Goal: Complete application form

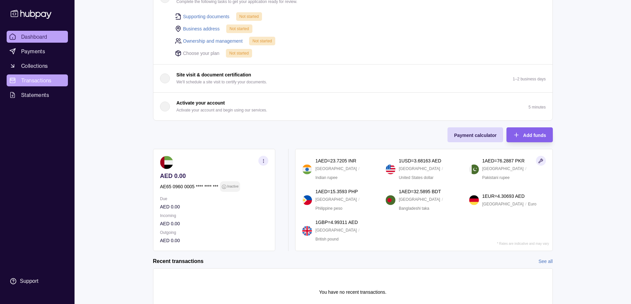
scroll to position [77, 0]
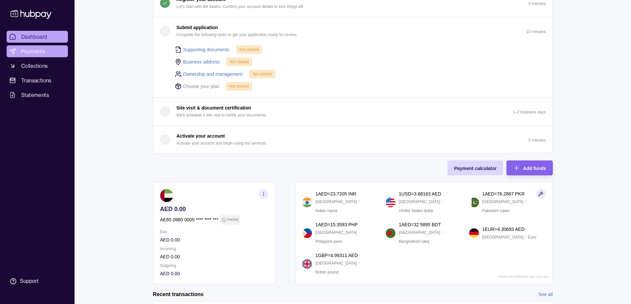
click at [33, 49] on span "Payments" at bounding box center [33, 51] width 24 height 8
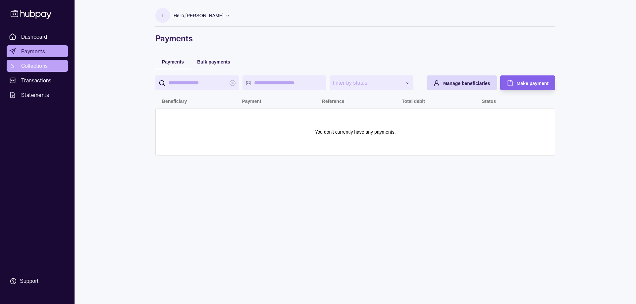
click at [45, 66] on span "Collections" at bounding box center [34, 66] width 27 height 8
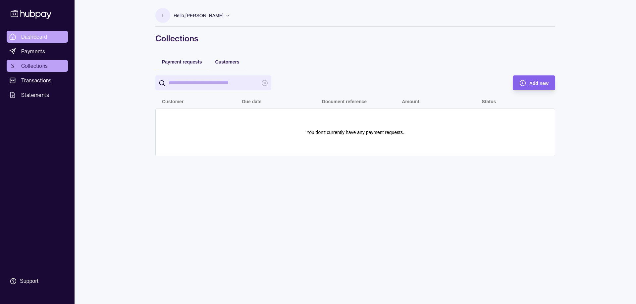
click at [34, 33] on span "Dashboard" at bounding box center [34, 37] width 26 height 8
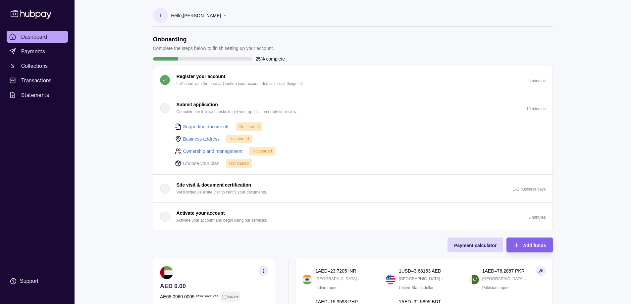
click at [165, 108] on div "button" at bounding box center [165, 108] width 10 height 10
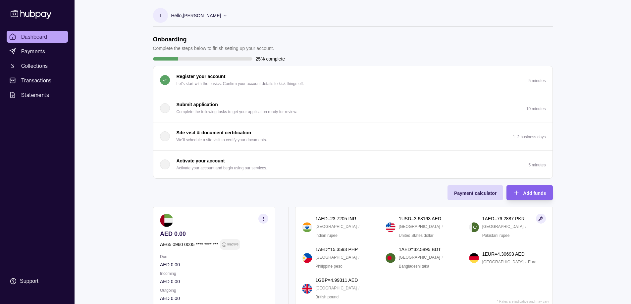
click at [163, 112] on div "button" at bounding box center [165, 108] width 10 height 10
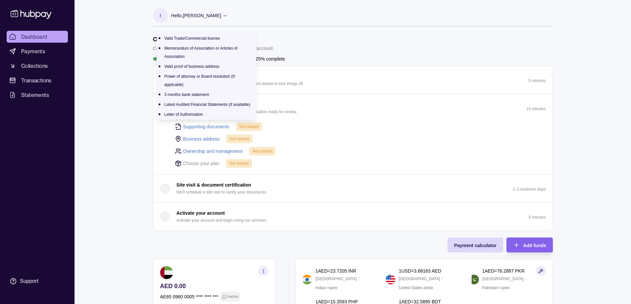
click at [216, 127] on link "Supporting documents" at bounding box center [206, 126] width 46 height 7
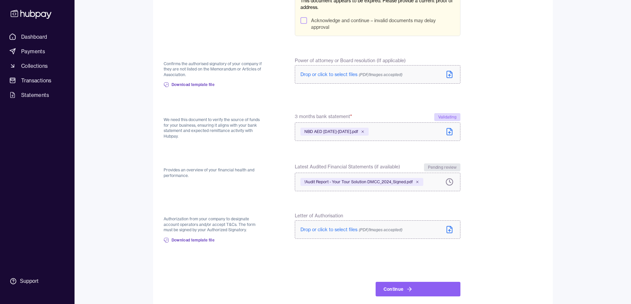
scroll to position [242, 0]
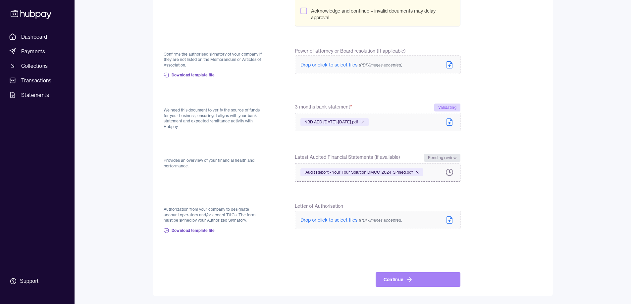
click at [400, 279] on button "Continue" at bounding box center [418, 280] width 85 height 15
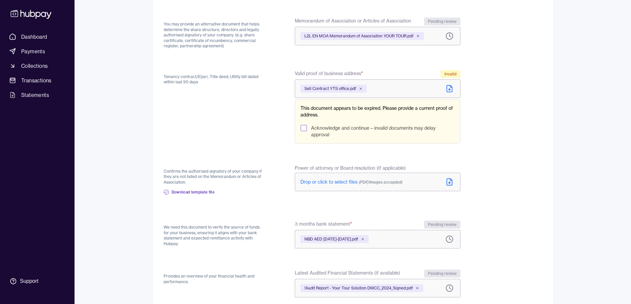
scroll to position [240, 0]
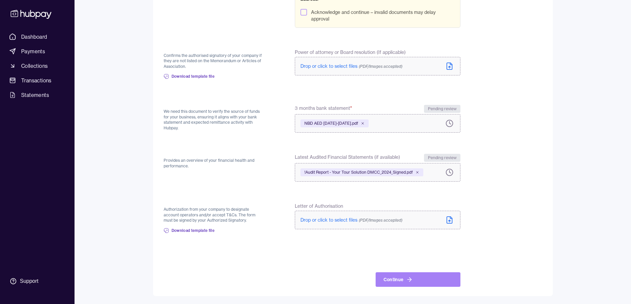
click at [396, 282] on button "Continue" at bounding box center [418, 280] width 85 height 15
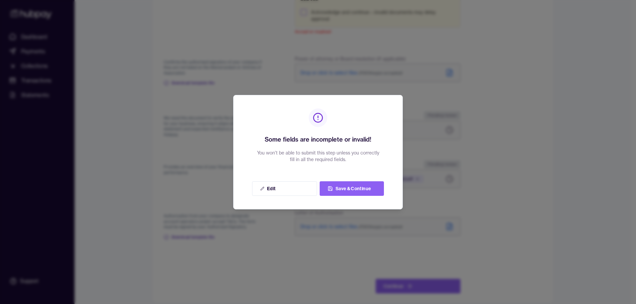
click at [518, 131] on div at bounding box center [318, 152] width 636 height 304
click at [264, 190] on button "Edit" at bounding box center [284, 189] width 65 height 15
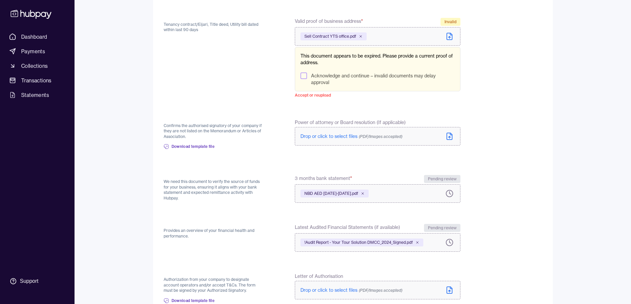
scroll to position [174, 0]
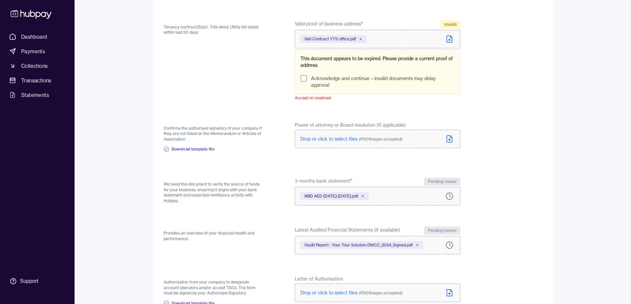
click at [303, 78] on button "Acknowledge and continue – invalid documents may delay approval" at bounding box center [303, 78] width 7 height 7
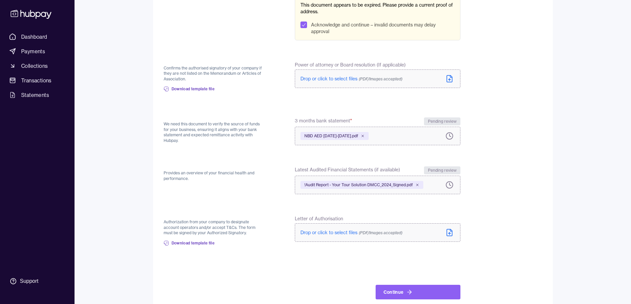
scroll to position [240, 0]
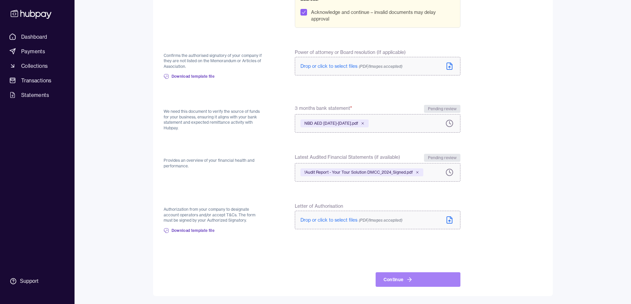
click at [392, 284] on button "Continue" at bounding box center [418, 280] width 85 height 15
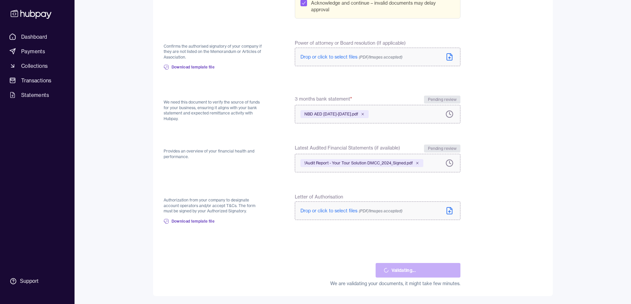
scroll to position [204, 0]
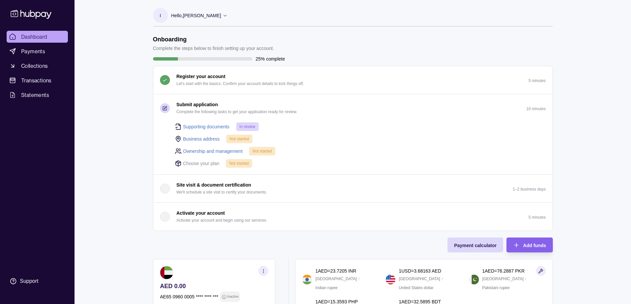
click at [200, 140] on link "Business address" at bounding box center [201, 138] width 37 height 7
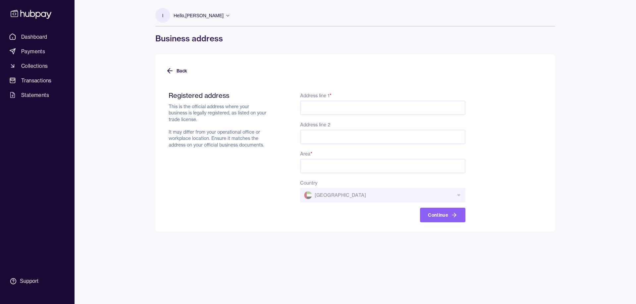
click at [317, 103] on input "Address line 1 *" at bounding box center [382, 108] width 165 height 15
click at [245, 183] on div "Registered address This is the official address where your business is legally …" at bounding box center [219, 156] width 100 height 131
click at [313, 106] on input "Address line 1 *" at bounding box center [382, 108] width 165 height 15
type input "**********"
click at [308, 136] on input "Address line 2" at bounding box center [382, 137] width 165 height 15
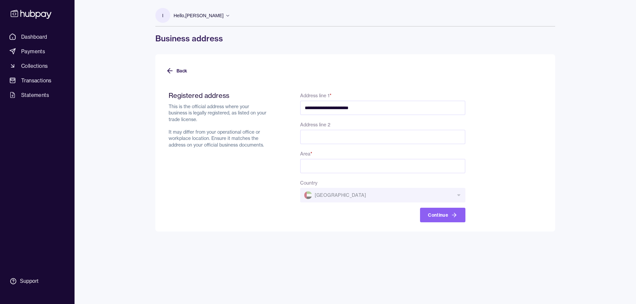
click at [313, 167] on input "Area *" at bounding box center [382, 166] width 165 height 15
type input "**********"
click at [321, 136] on input "Address line 2" at bounding box center [382, 137] width 165 height 15
type input "**********"
click at [539, 174] on form "**********" at bounding box center [355, 152] width 379 height 139
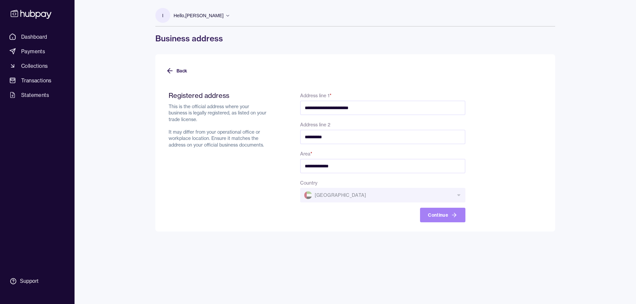
click at [437, 215] on button "Continue" at bounding box center [442, 215] width 45 height 15
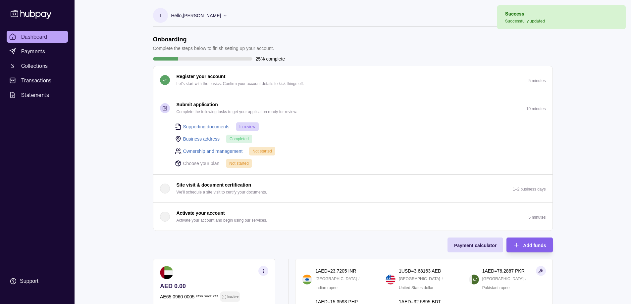
click at [223, 152] on link "Ownership and management" at bounding box center [213, 151] width 60 height 7
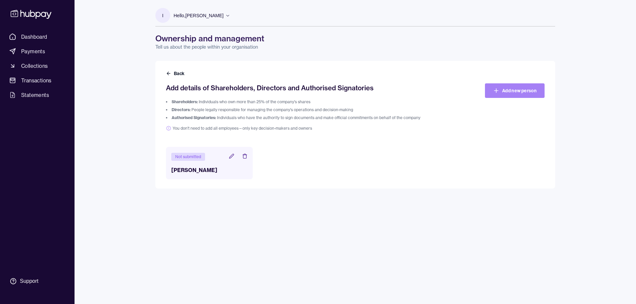
click at [514, 90] on link "Add new person" at bounding box center [515, 90] width 60 height 15
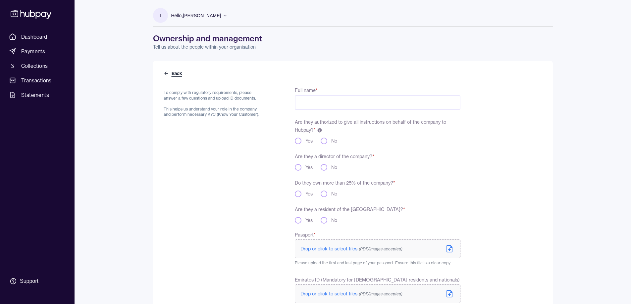
click at [166, 73] on icon at bounding box center [166, 73] width 5 height 5
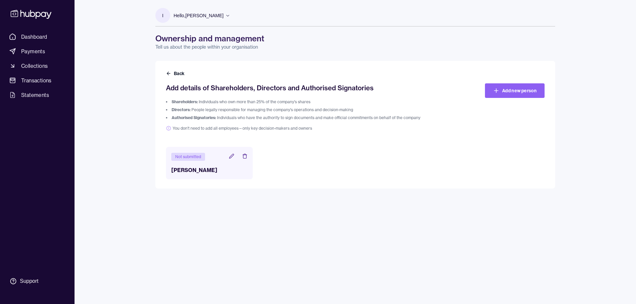
click at [232, 156] on icon at bounding box center [231, 156] width 5 height 5
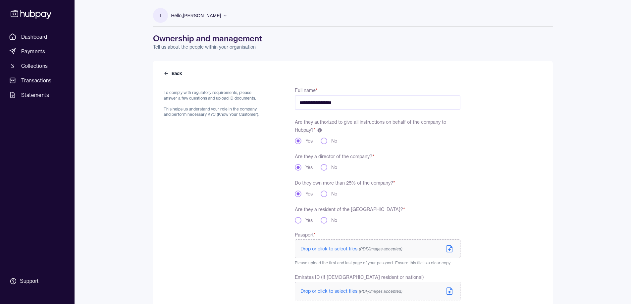
click at [298, 221] on button "Yes" at bounding box center [298, 220] width 7 height 7
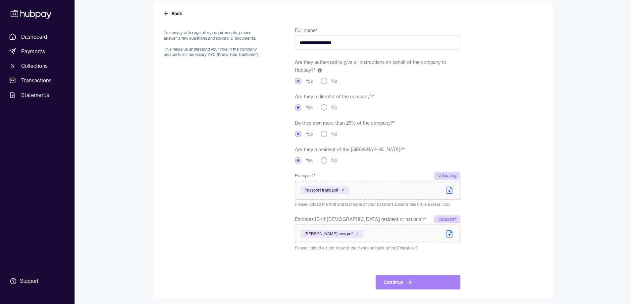
click at [408, 281] on icon "submit" at bounding box center [409, 282] width 7 height 7
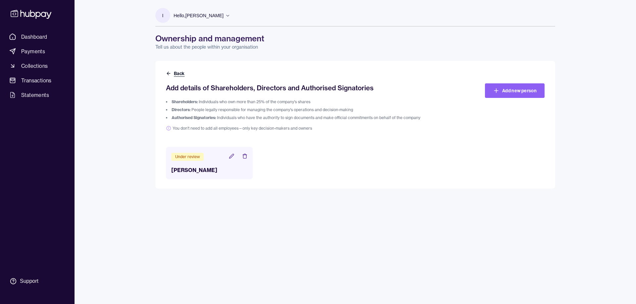
click at [175, 73] on button "Back" at bounding box center [176, 73] width 20 height 7
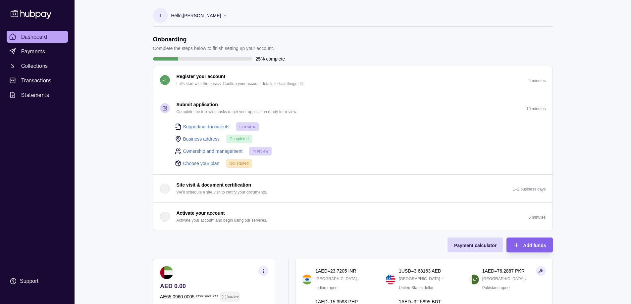
click at [195, 164] on link "Choose your plan" at bounding box center [201, 163] width 36 height 7
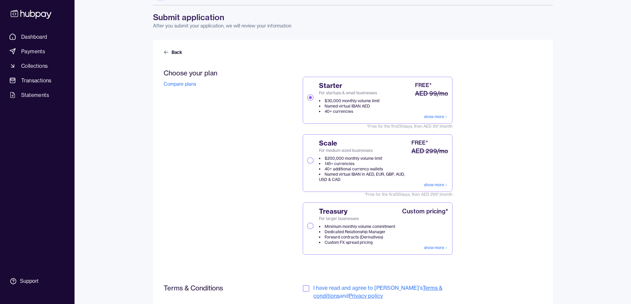
scroll to position [17, 0]
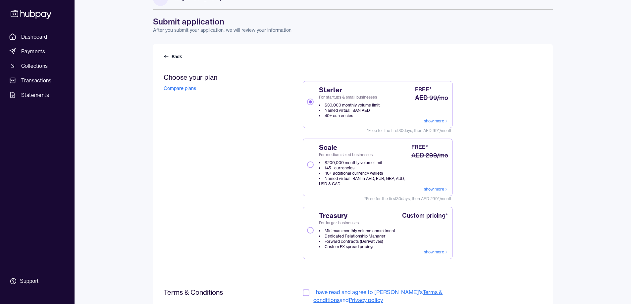
click at [441, 122] on link "show more" at bounding box center [436, 121] width 24 height 5
click at [310, 165] on button "Scale For medium sized businesses $200,000 monthly volume limit 145+ currencies…" at bounding box center [310, 165] width 7 height 7
click at [430, 189] on link "show more" at bounding box center [436, 189] width 24 height 5
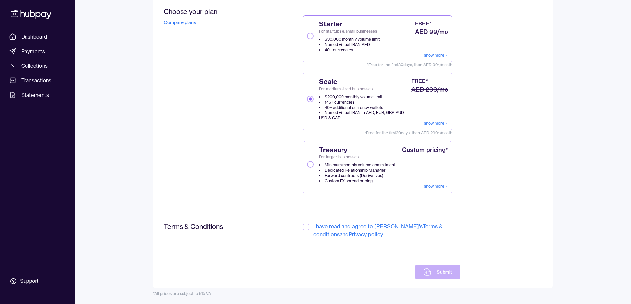
scroll to position [83, 0]
click at [306, 226] on button "button" at bounding box center [306, 227] width 7 height 7
click at [438, 273] on button "Submit" at bounding box center [437, 272] width 45 height 15
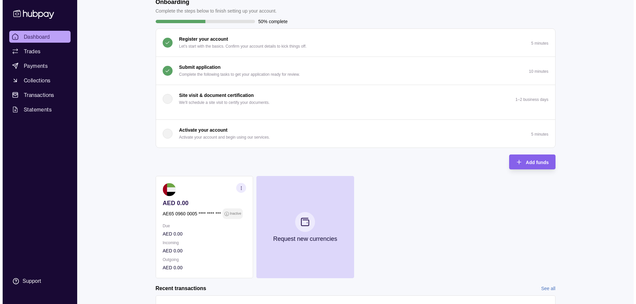
scroll to position [98, 0]
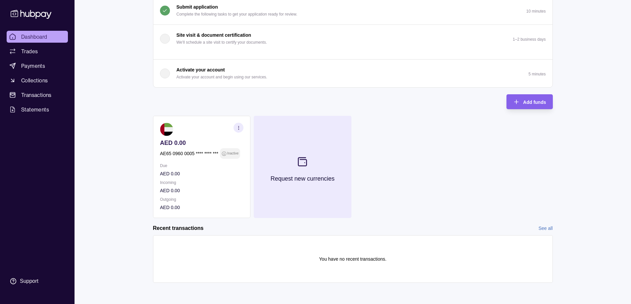
click at [306, 177] on p "Request new currencies" at bounding box center [302, 178] width 64 height 7
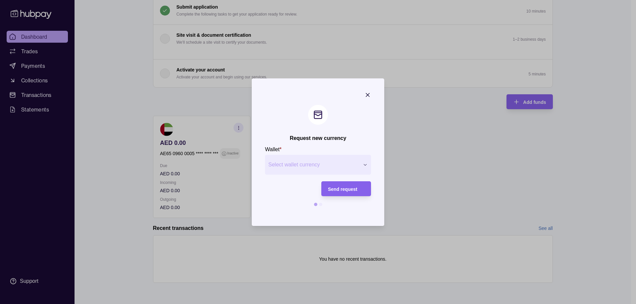
click at [360, 304] on div "Request new currency Wallet * Select wallet currency *** *** *** *** *** *** **…" at bounding box center [315, 304] width 631 height 0
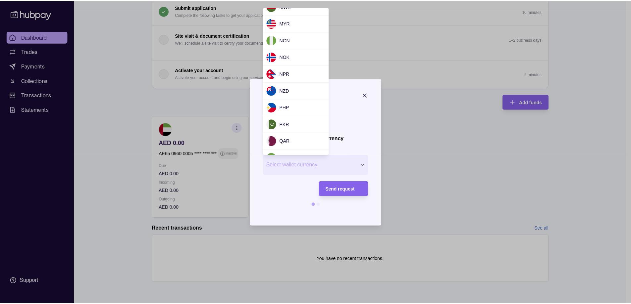
scroll to position [612, 0]
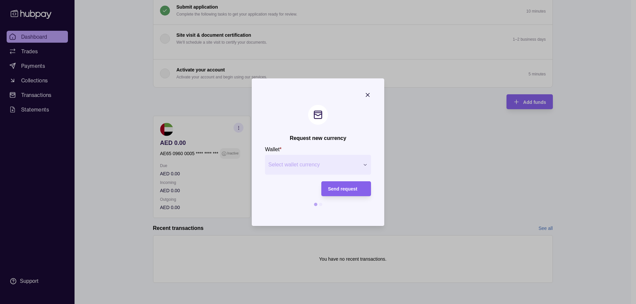
click at [460, 159] on div at bounding box center [318, 152] width 636 height 304
click at [322, 205] on div at bounding box center [320, 204] width 3 height 3
click at [369, 94] on icon "button" at bounding box center [367, 94] width 3 height 3
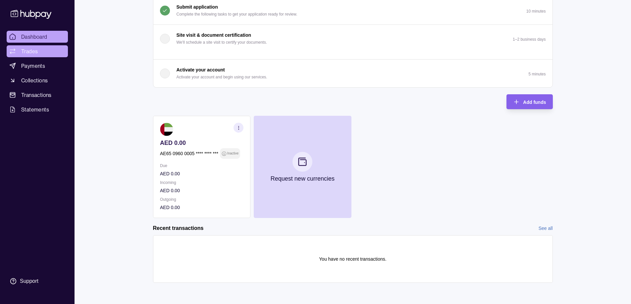
click at [32, 50] on span "Trades" at bounding box center [29, 51] width 17 height 8
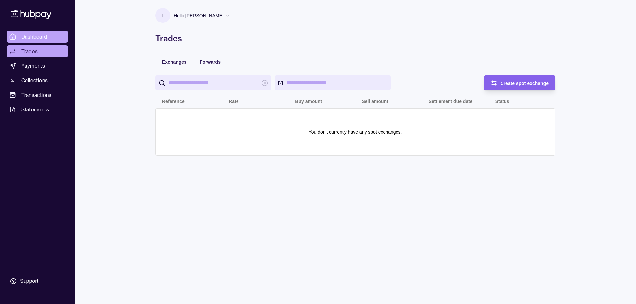
click at [26, 34] on span "Dashboard" at bounding box center [34, 37] width 26 height 8
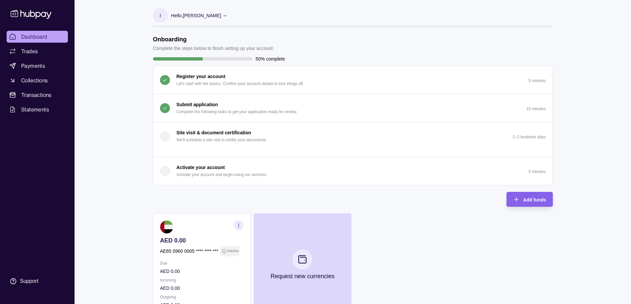
click at [199, 182] on button "Activate your account Activate your account and begin using our services. 5 min…" at bounding box center [352, 171] width 399 height 28
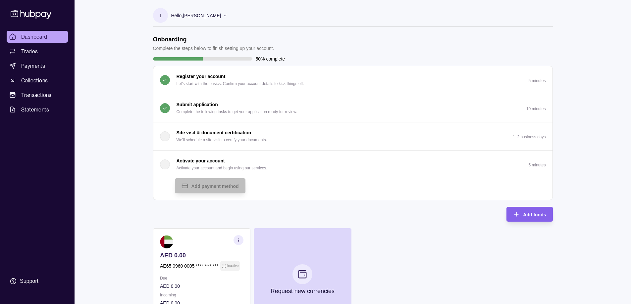
click at [114, 159] on div "Dashboard Trades Payments Collections Transactions Statements Support I Hello, …" at bounding box center [315, 208] width 631 height 417
click at [213, 161] on p "Activate your account" at bounding box center [201, 160] width 48 height 7
